Goal: Task Accomplishment & Management: Use online tool/utility

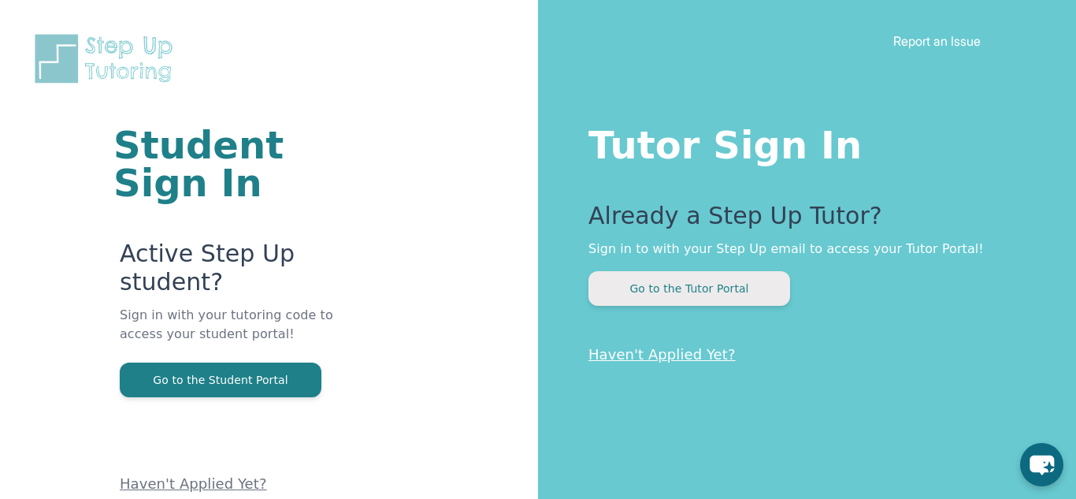
click at [742, 285] on button "Go to the Tutor Portal" at bounding box center [690, 288] width 202 height 35
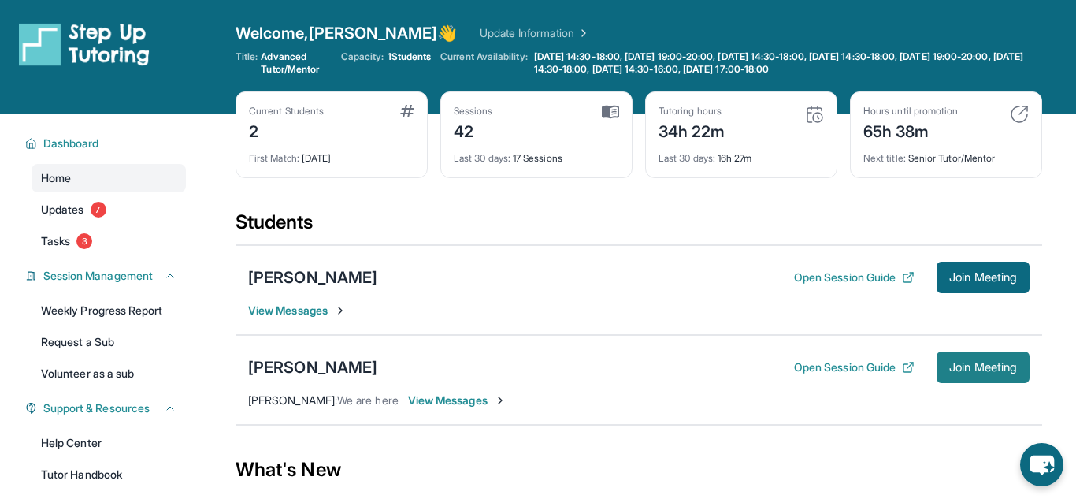
click at [989, 370] on span "Join Meeting" at bounding box center [984, 366] width 68 height 9
